Goal: Task Accomplishment & Management: Manage account settings

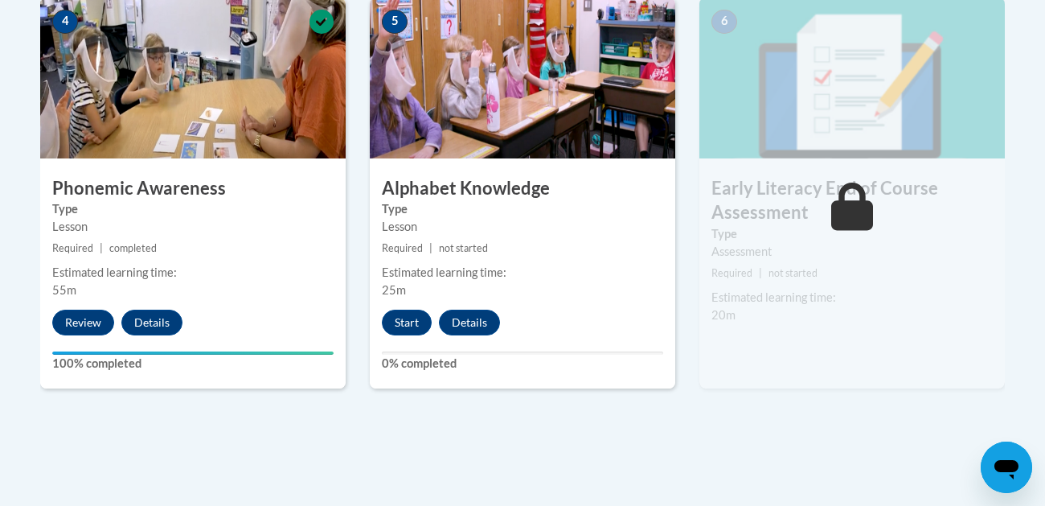
scroll to position [992, 0]
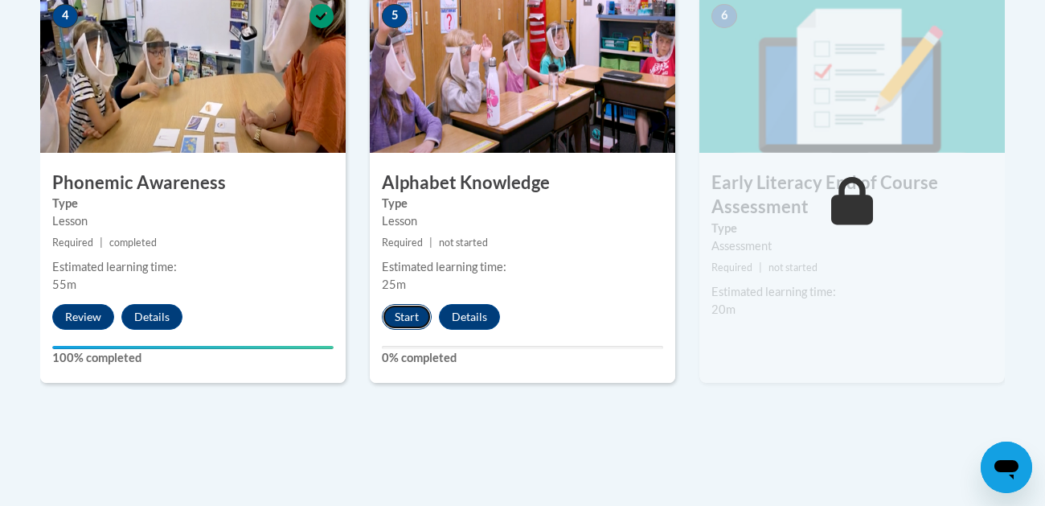
click at [401, 314] on button "Start" at bounding box center [407, 317] width 50 height 26
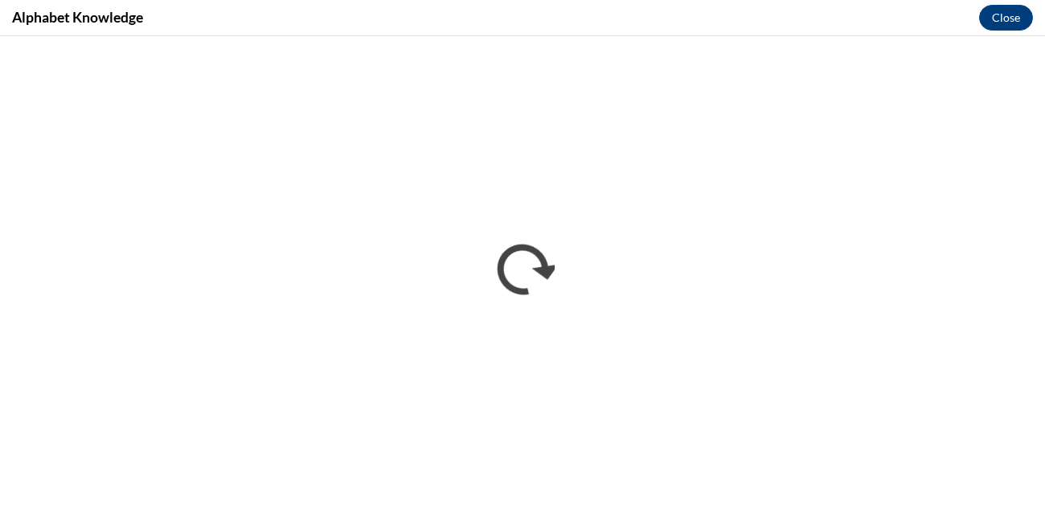
scroll to position [0, 0]
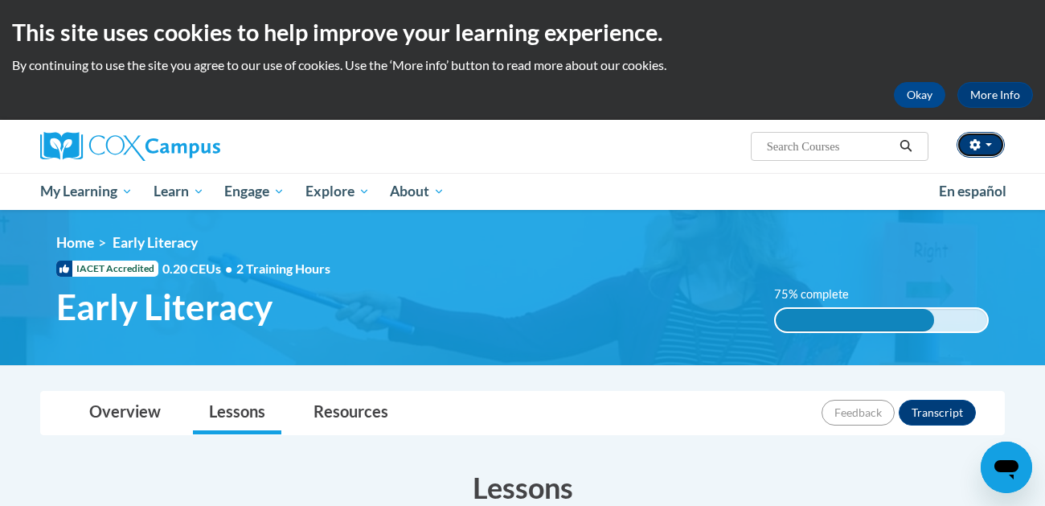
click at [969, 151] on button "button" at bounding box center [981, 145] width 48 height 26
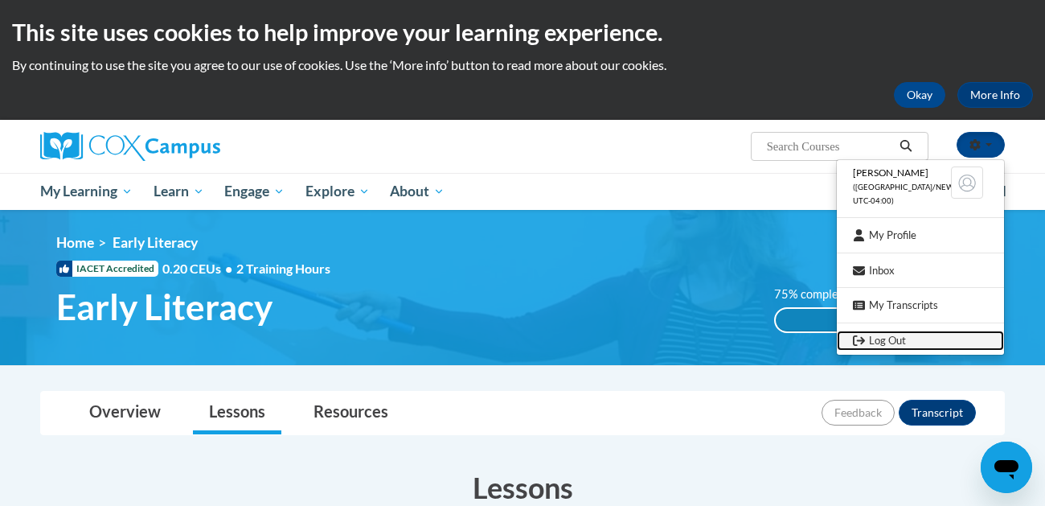
click at [901, 336] on link "Log Out" at bounding box center [920, 340] width 167 height 20
